Goal: Obtain resource: Obtain resource

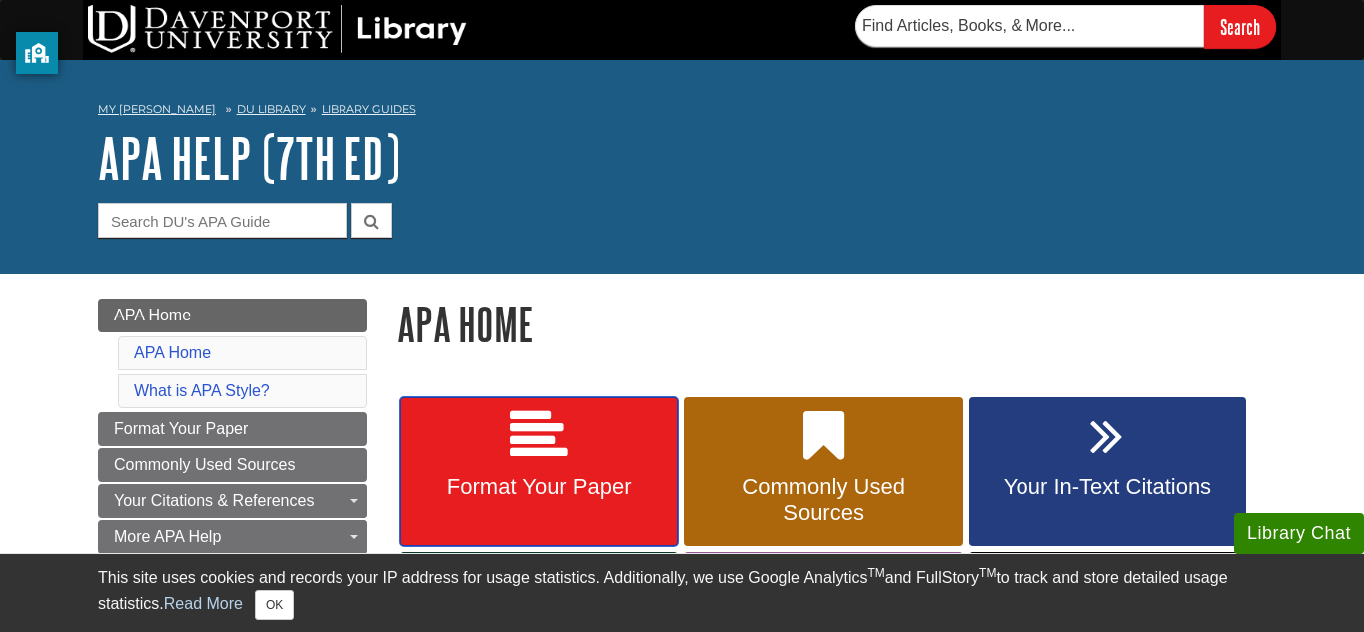
click at [473, 511] on link "Format Your Paper" at bounding box center [539, 472] width 278 height 150
click at [541, 439] on icon at bounding box center [539, 436] width 58 height 58
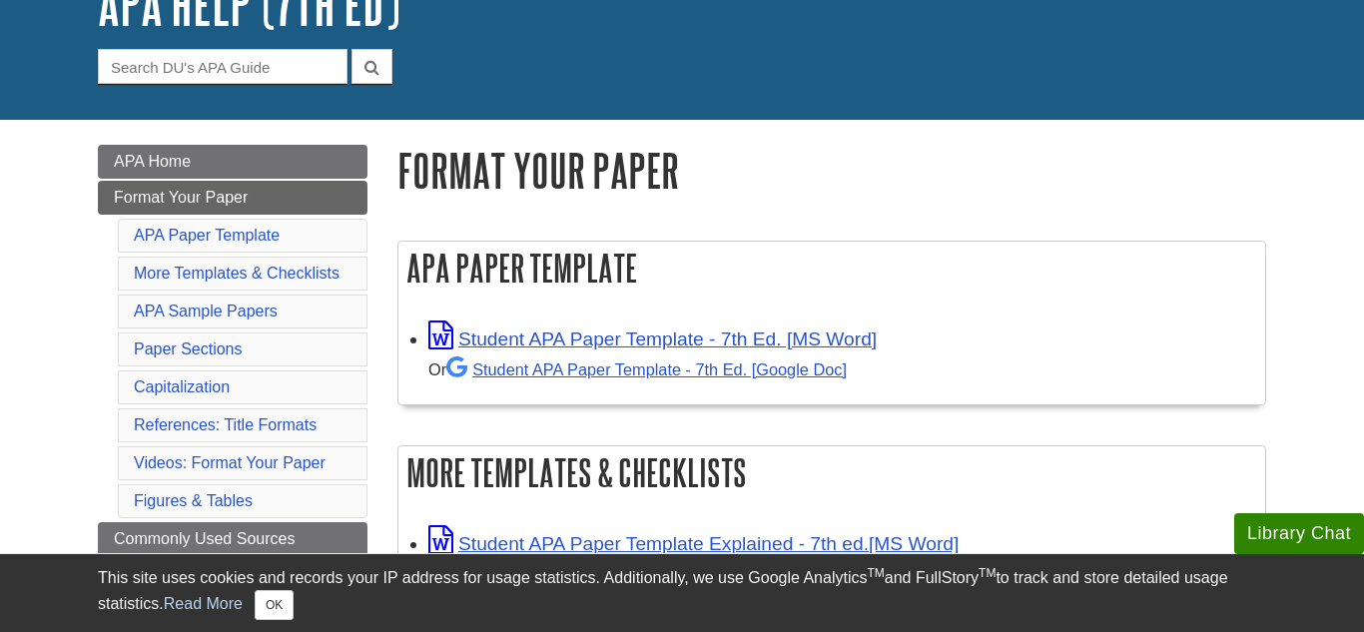
scroll to position [153, 0]
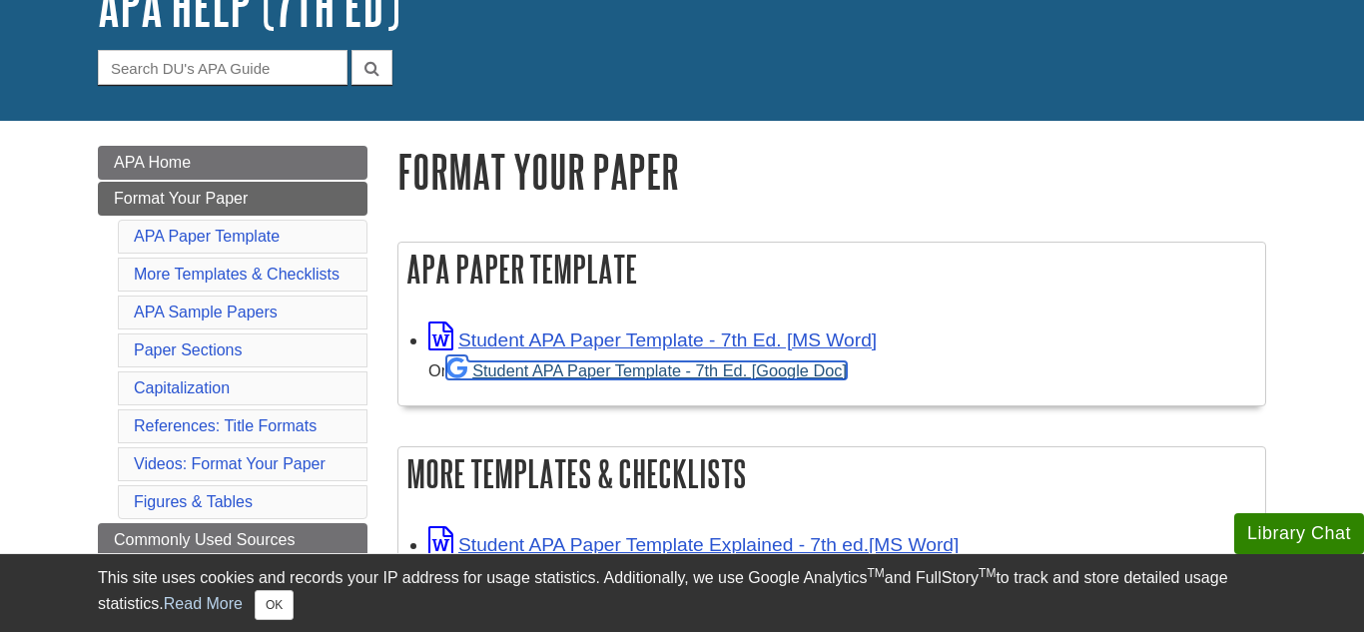
click at [521, 371] on link "Student APA Paper Template - 7th Ed. [Google Doc]" at bounding box center [646, 371] width 400 height 18
